Goal: Transaction & Acquisition: Purchase product/service

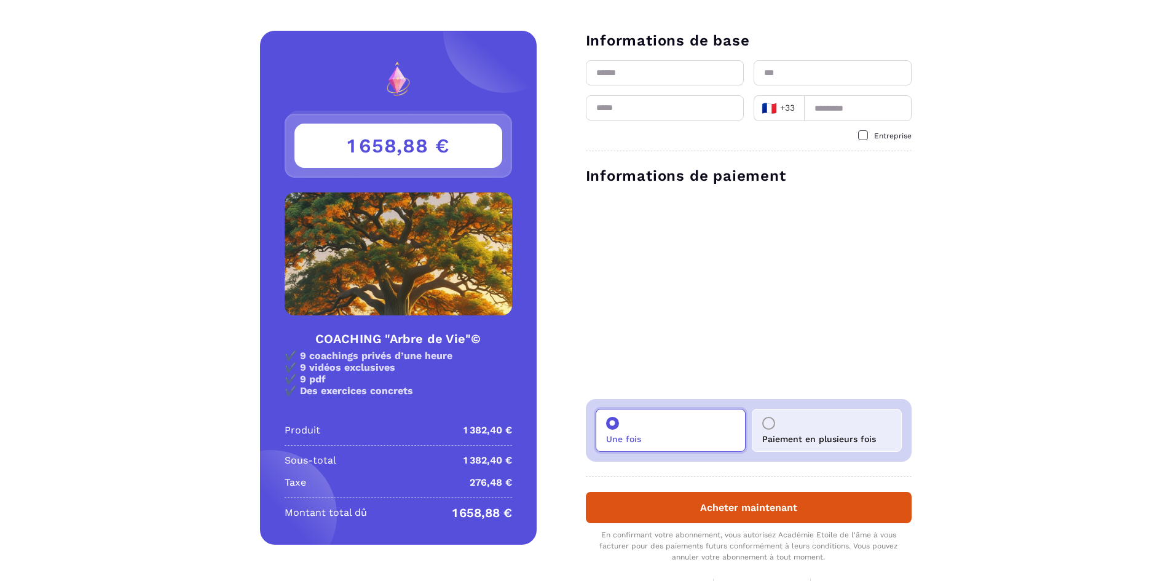
click at [770, 422] on div at bounding box center [768, 423] width 13 height 13
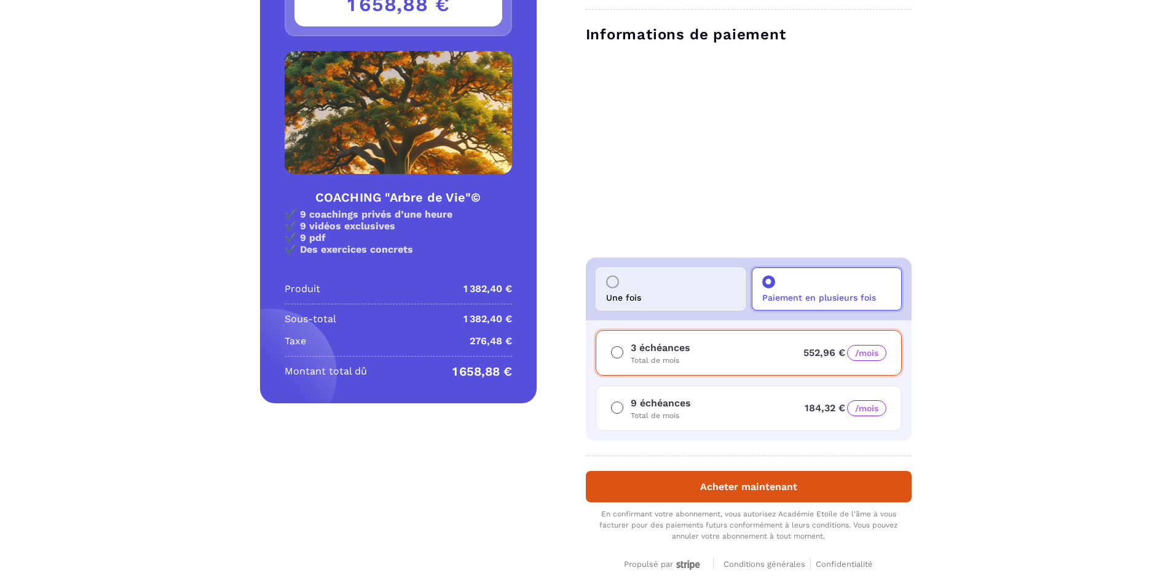
scroll to position [120, 0]
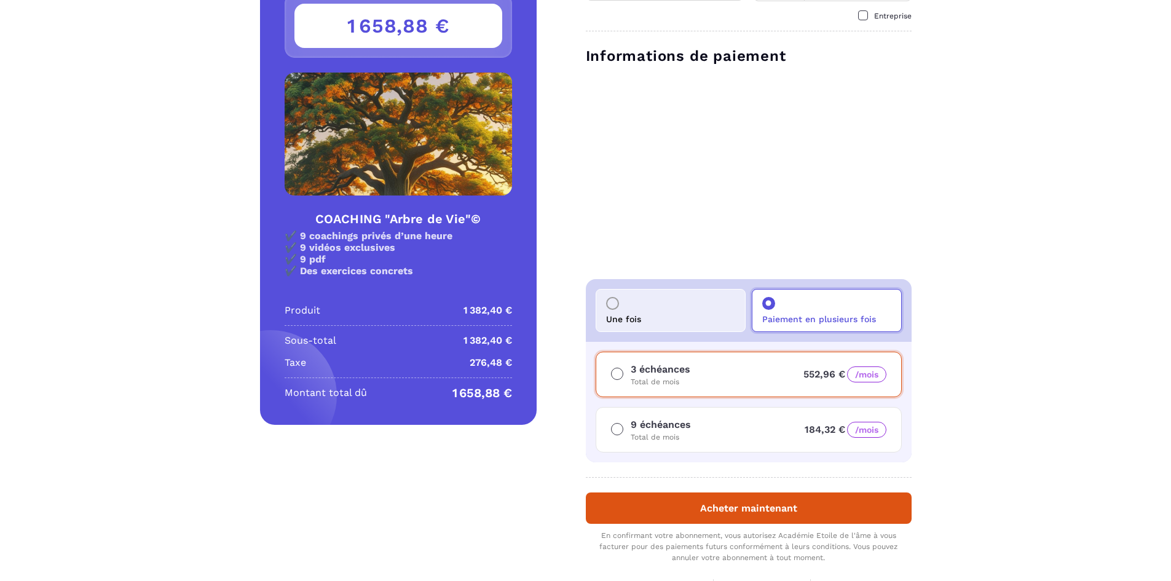
click at [988, 91] on div "Détails COACHING "Arbre de Vie"© Prix 1 382,40 € 1 658,88 € COACHING "Arbre de …" at bounding box center [585, 261] width 1171 height 700
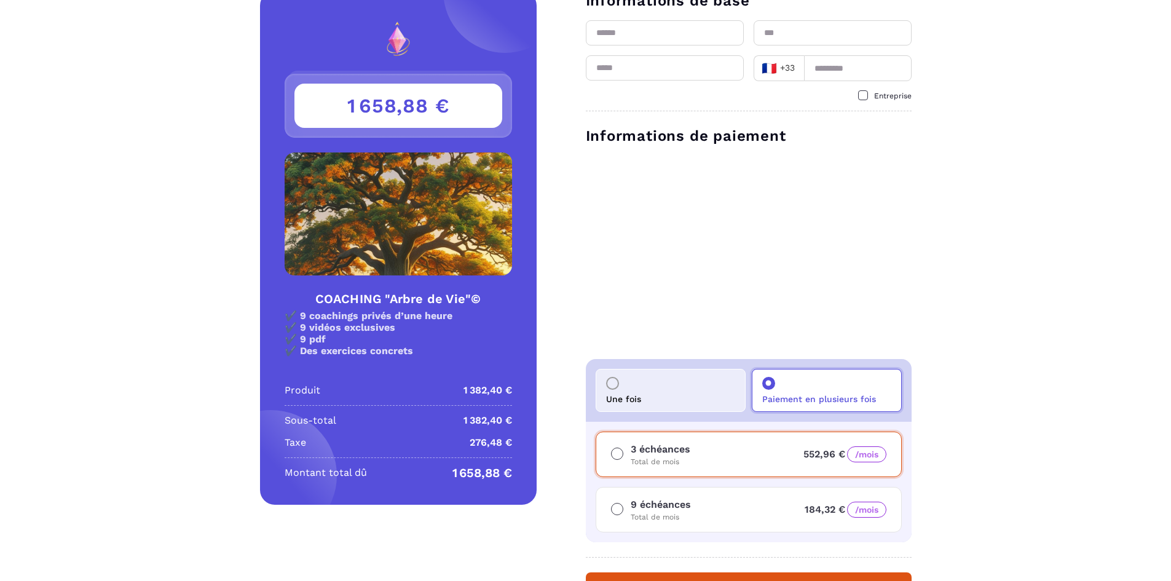
scroll to position [61, 0]
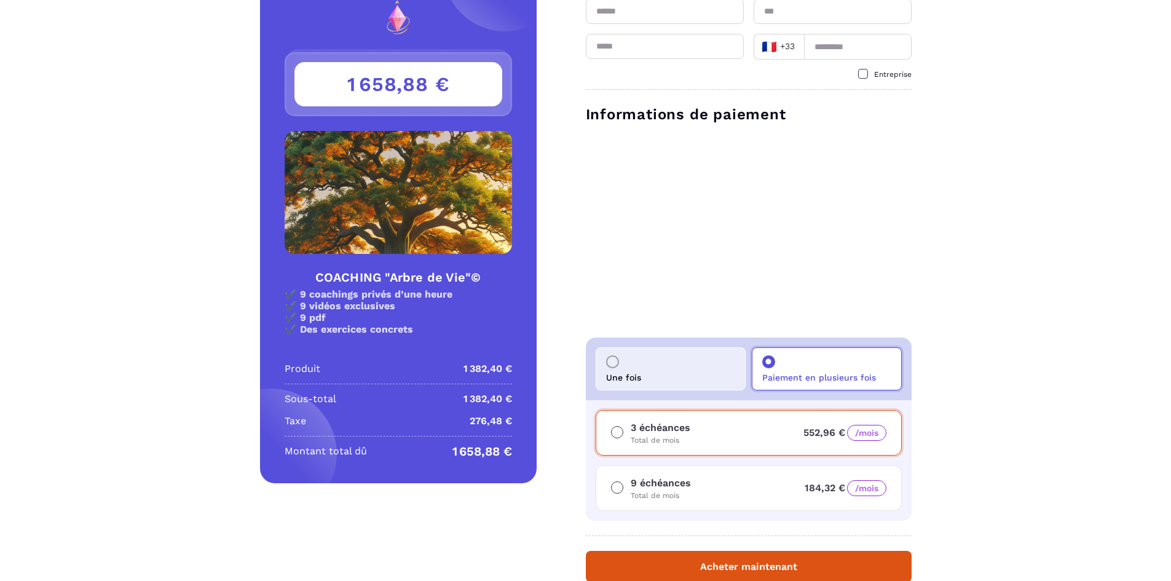
click at [1001, 216] on div "Détails COACHING "Arbre de Vie"© Prix 1 382,40 € 1 658,88 € COACHING "Arbre de …" at bounding box center [585, 319] width 1171 height 700
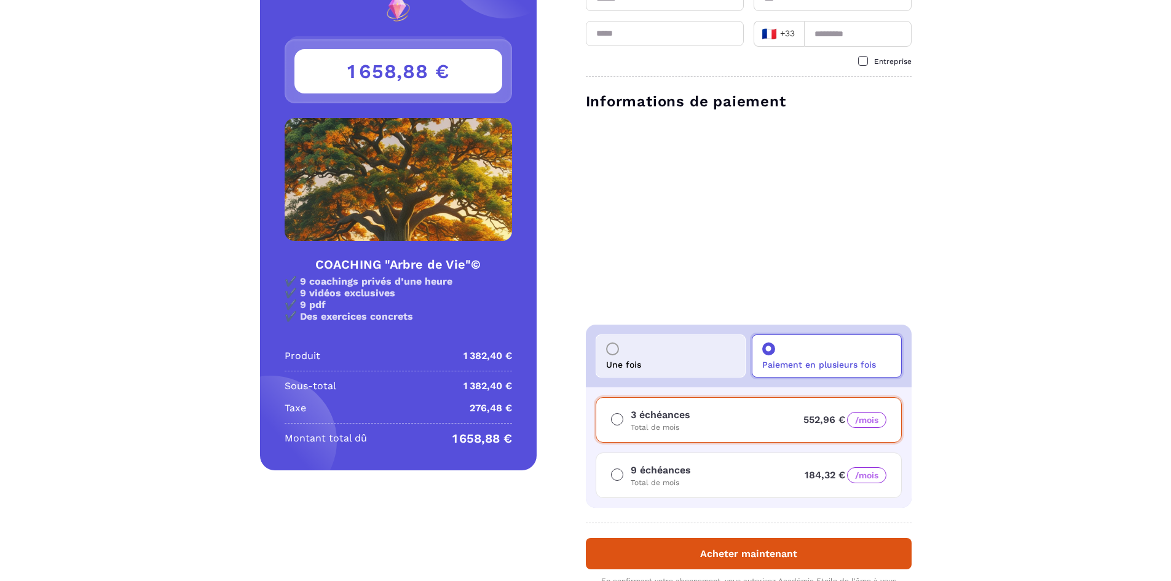
scroll to position [58, 0]
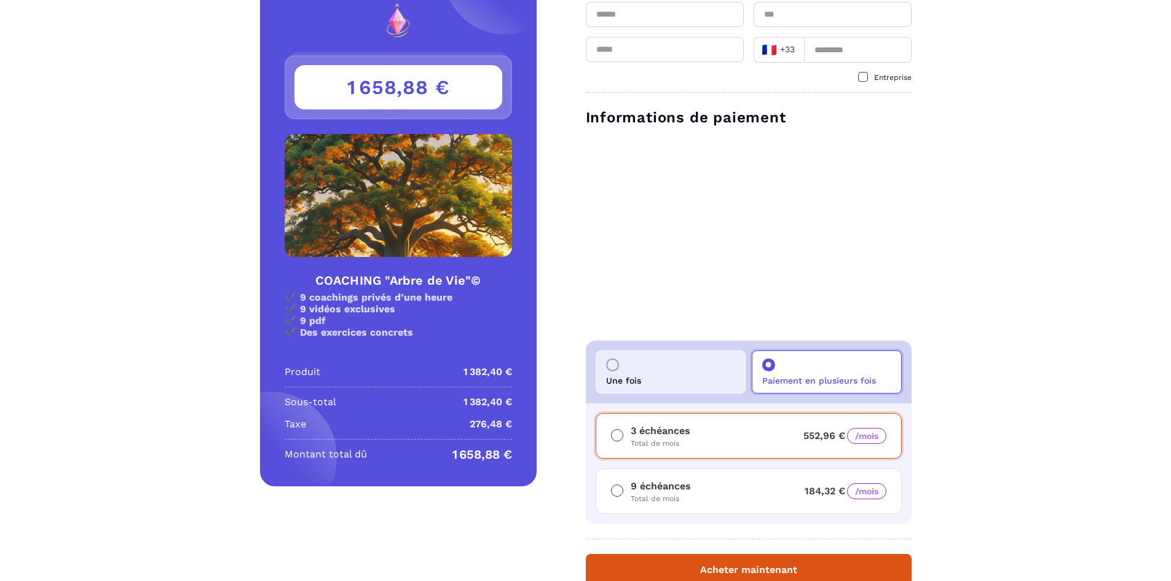
click at [1045, 312] on div "Détails COACHING "Arbre de Vie"© Prix 1 382,40 € 1 658,88 € COACHING "Arbre de …" at bounding box center [585, 322] width 1171 height 700
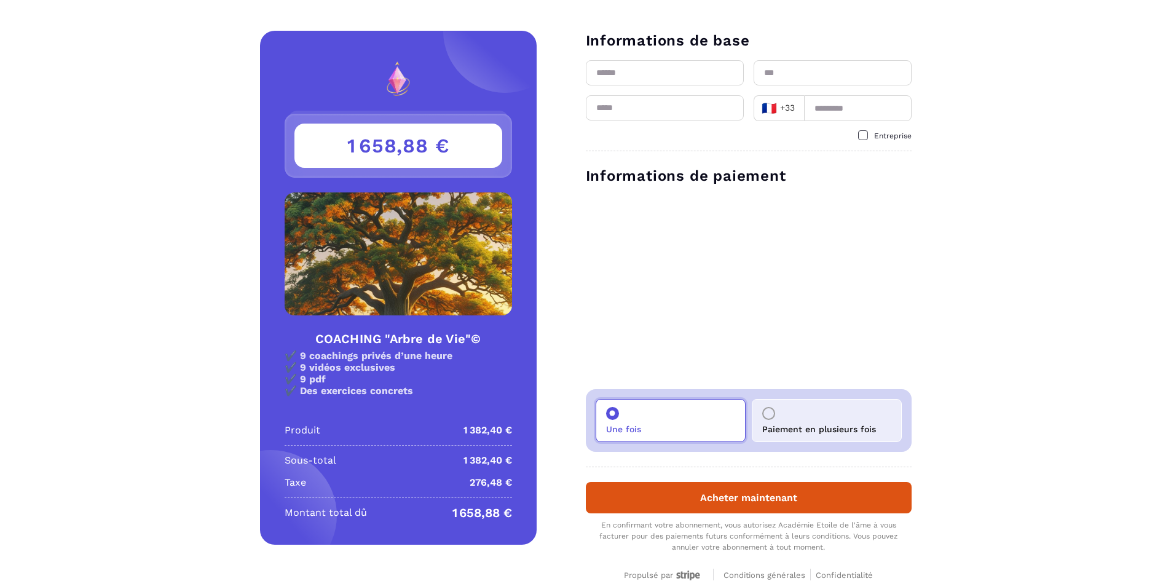
click at [166, 160] on div "Détails COACHING "Arbre de Vie"© Prix 1 382,40 € 1 658,88 € COACHING "Arbre de …" at bounding box center [585, 315] width 1171 height 569
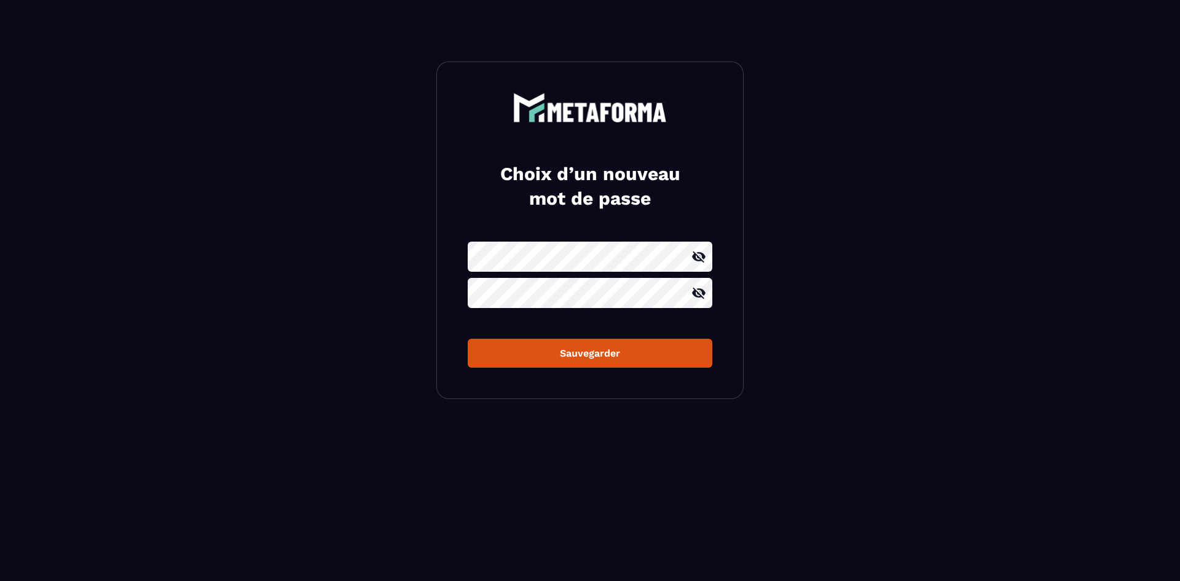
click at [650, 344] on button "Sauvegarder" at bounding box center [590, 353] width 245 height 29
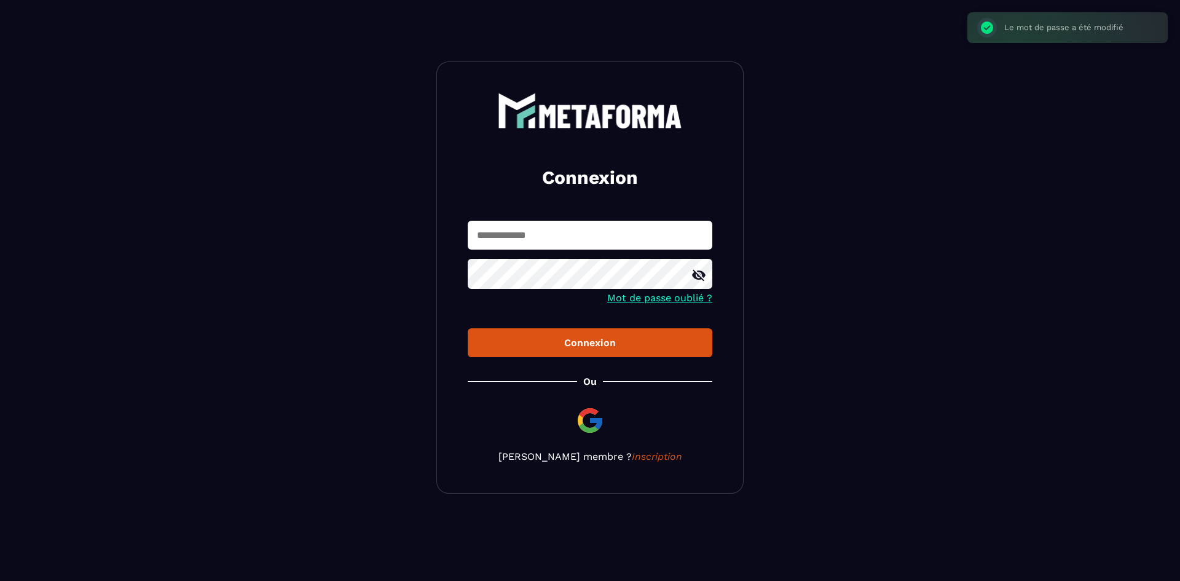
click at [607, 231] on input "text" at bounding box center [590, 235] width 245 height 29
type input "**********"
click at [618, 344] on div "Connexion" at bounding box center [590, 343] width 225 height 12
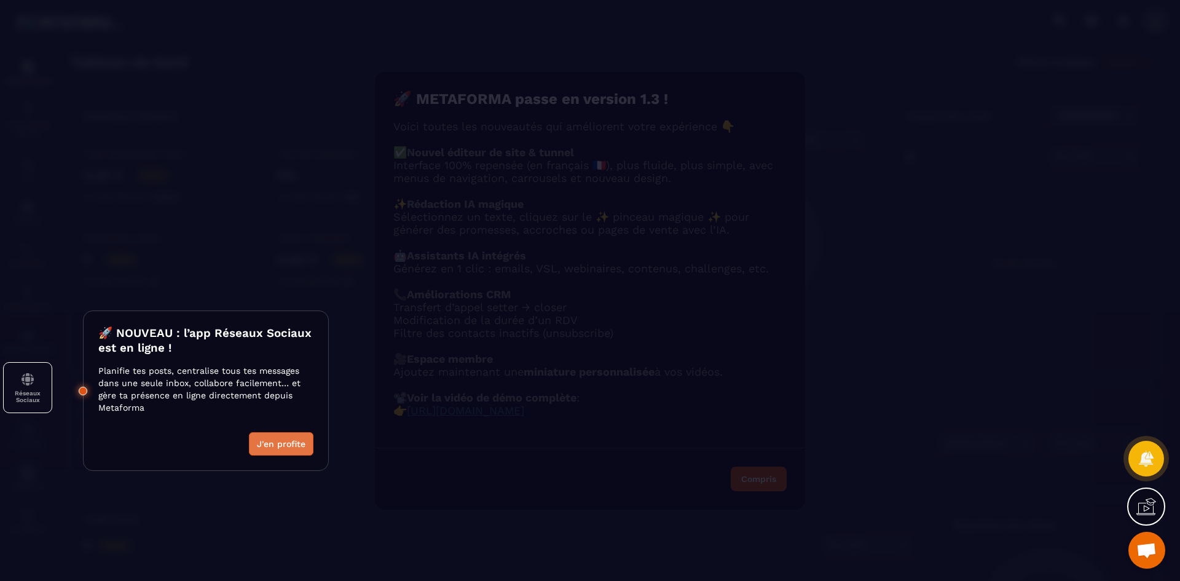
click at [277, 443] on button "J'en profite" at bounding box center [281, 443] width 65 height 23
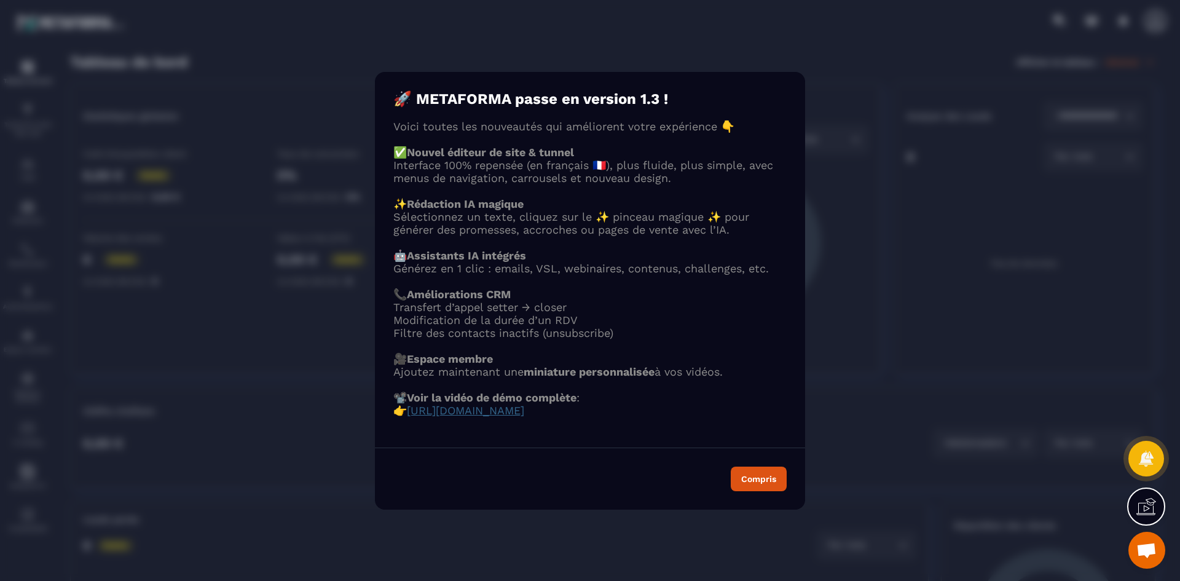
click at [524, 413] on span "https://www.loom.com/share/ebfc94d9cc3e4010afe3a9704801ec4a?sid=428a20d5-69a6-4…" at bounding box center [465, 410] width 117 height 13
